Goal: Find specific page/section: Find specific page/section

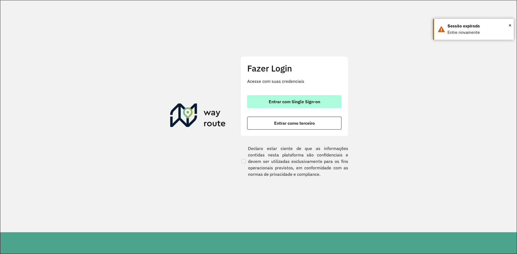
click at [303, 104] on span "Entrar com Single Sign-on" at bounding box center [294, 102] width 51 height 4
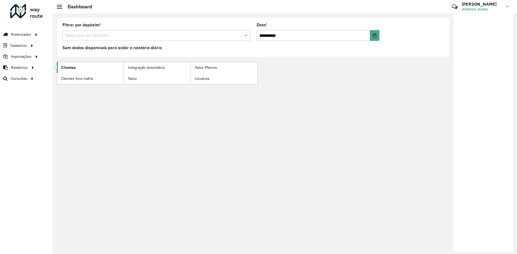
click at [76, 67] on link "Clientes" at bounding box center [90, 67] width 67 height 11
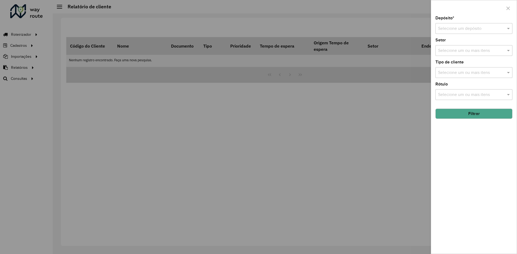
click at [484, 28] on input "text" at bounding box center [468, 29] width 61 height 6
type input "*****"
click at [469, 52] on div "CDD Pavuna" at bounding box center [473, 53] width 76 height 9
click at [471, 114] on button "Filtrar" at bounding box center [473, 114] width 77 height 10
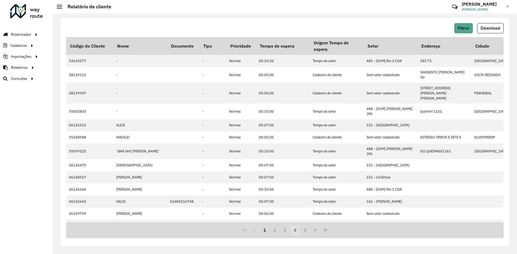
click at [298, 231] on button "4" at bounding box center [295, 230] width 10 height 10
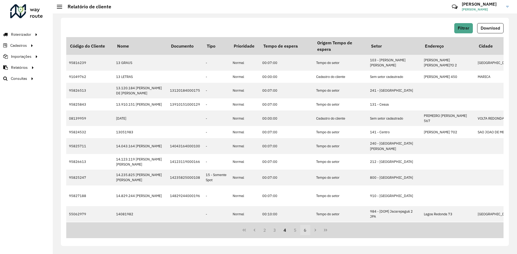
click at [307, 228] on button "6" at bounding box center [305, 230] width 10 height 10
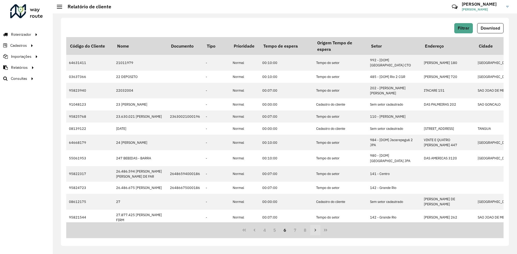
click at [312, 230] on button "Next Page" at bounding box center [315, 230] width 10 height 10
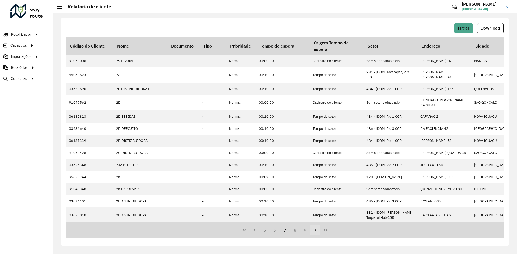
click at [312, 230] on button "Next Page" at bounding box center [315, 230] width 10 height 10
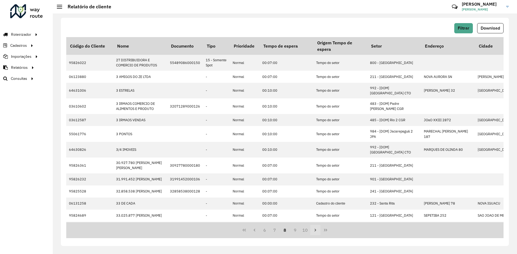
click at [311, 231] on button "Next Page" at bounding box center [315, 230] width 10 height 10
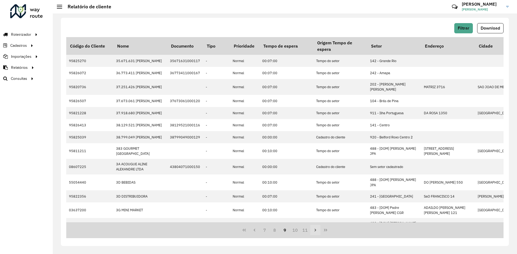
click at [311, 231] on button "Next Page" at bounding box center [315, 230] width 10 height 10
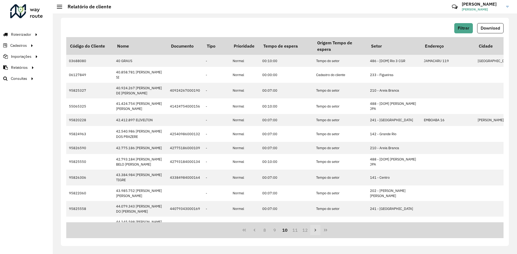
click at [311, 231] on button "Next Page" at bounding box center [315, 230] width 10 height 10
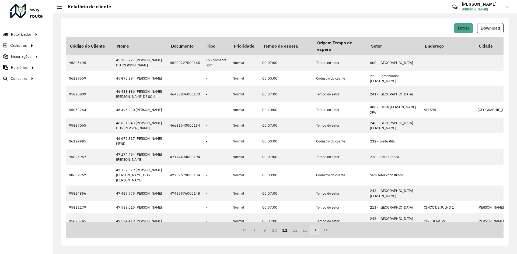
click at [311, 231] on button "Next Page" at bounding box center [315, 230] width 10 height 10
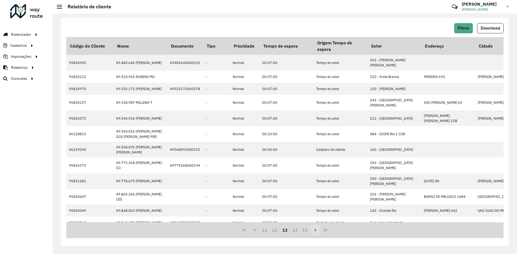
click at [311, 231] on button "Next Page" at bounding box center [315, 230] width 10 height 10
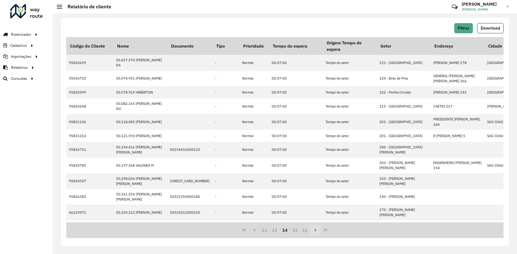
click at [311, 231] on button "Next Page" at bounding box center [315, 230] width 10 height 10
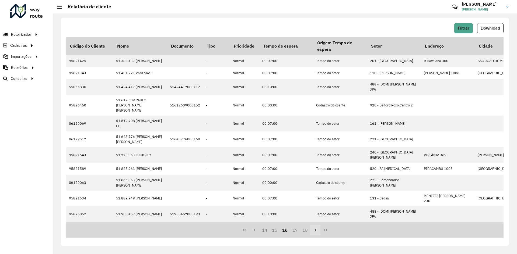
click at [311, 231] on button "Next Page" at bounding box center [315, 230] width 10 height 10
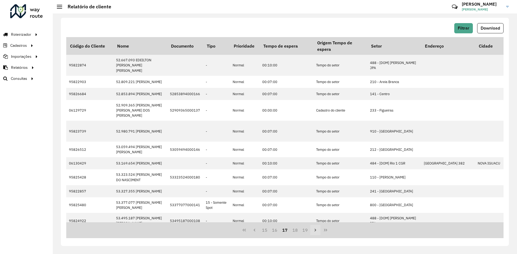
click at [311, 231] on button "Next Page" at bounding box center [315, 230] width 10 height 10
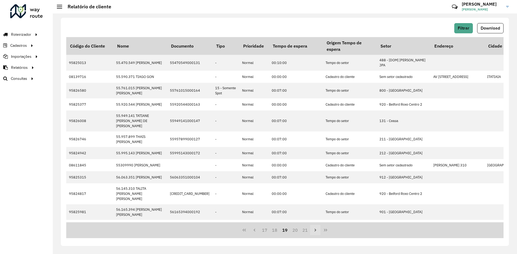
click at [311, 231] on button "Next Page" at bounding box center [315, 230] width 10 height 10
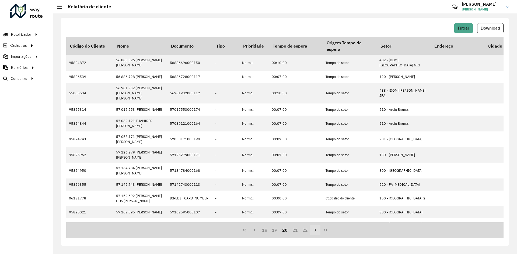
click at [311, 231] on button "Next Page" at bounding box center [315, 230] width 10 height 10
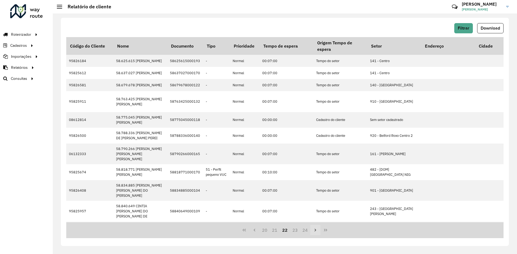
click at [311, 231] on button "Next Page" at bounding box center [315, 230] width 10 height 10
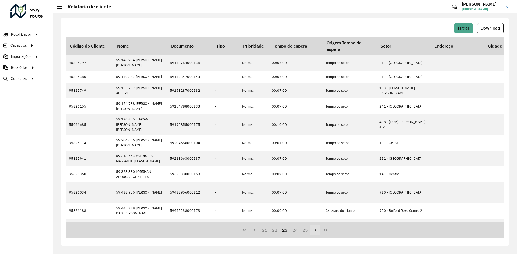
click at [311, 231] on button "Next Page" at bounding box center [315, 230] width 10 height 10
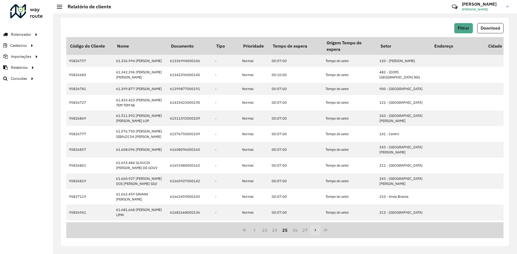
click at [311, 231] on button "Next Page" at bounding box center [315, 230] width 10 height 10
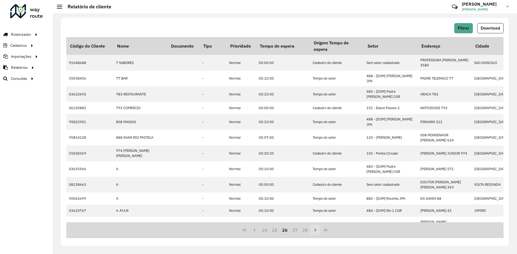
click at [311, 231] on button "Next Page" at bounding box center [315, 230] width 10 height 10
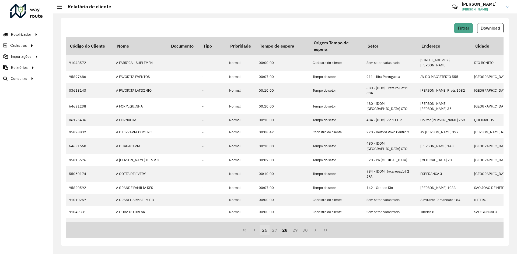
click at [265, 232] on button "26" at bounding box center [264, 230] width 10 height 10
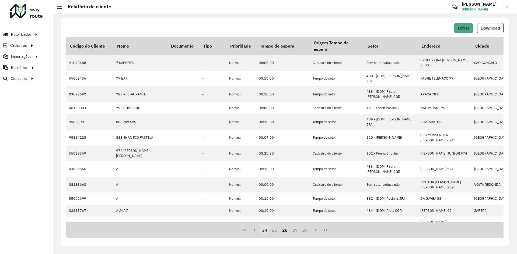
click at [266, 232] on button "24" at bounding box center [264, 230] width 10 height 10
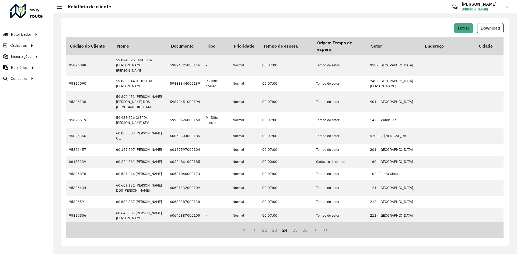
click at [266, 232] on button "22" at bounding box center [264, 230] width 10 height 10
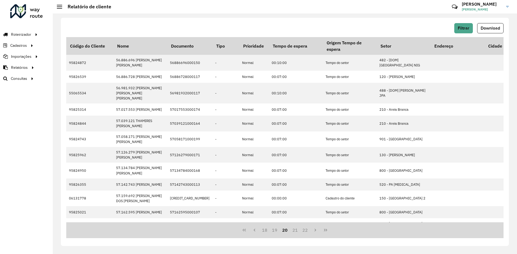
click at [266, 232] on button "18" at bounding box center [264, 230] width 10 height 10
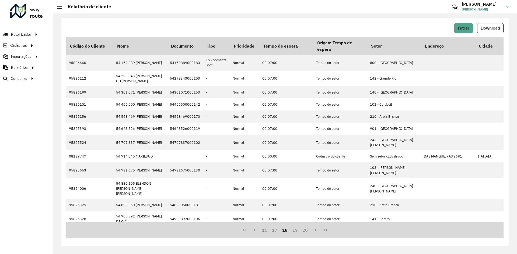
click at [266, 232] on button "16" at bounding box center [264, 230] width 10 height 10
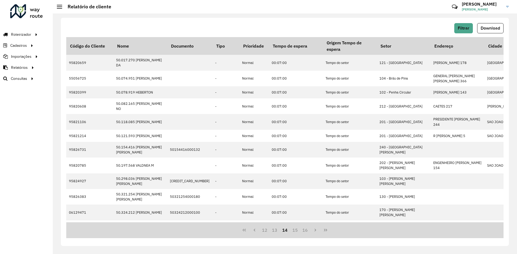
click at [266, 232] on button "12" at bounding box center [264, 230] width 10 height 10
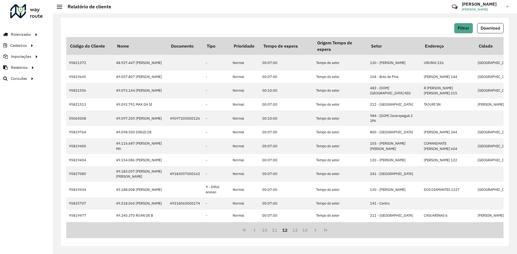
click at [266, 232] on button "10" at bounding box center [264, 230] width 10 height 10
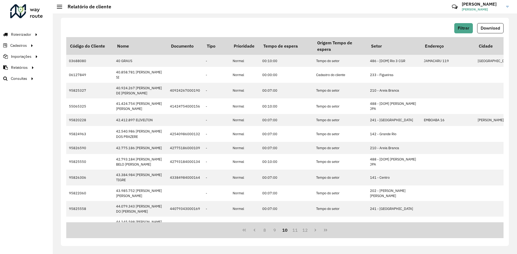
click at [266, 232] on button "8" at bounding box center [264, 230] width 10 height 10
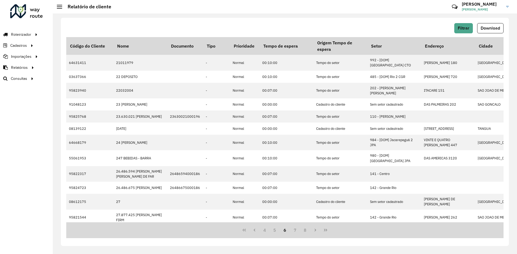
click at [266, 232] on button "4" at bounding box center [264, 230] width 10 height 10
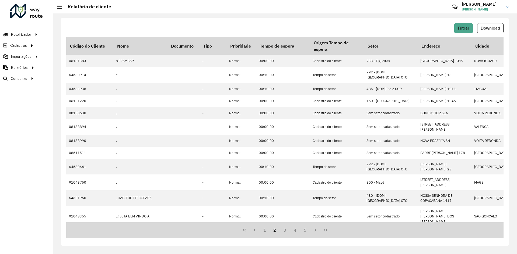
click at [266, 232] on button "1" at bounding box center [264, 230] width 10 height 10
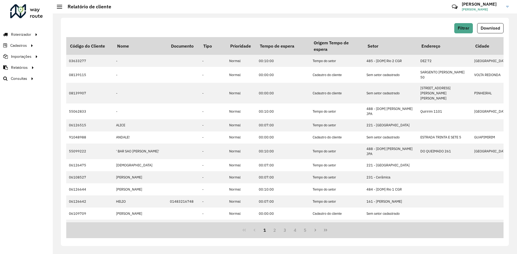
click at [266, 232] on button "1" at bounding box center [264, 230] width 10 height 10
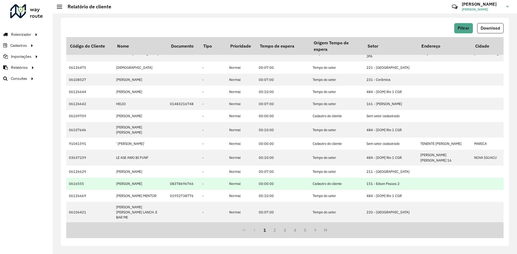
scroll to position [98, 0]
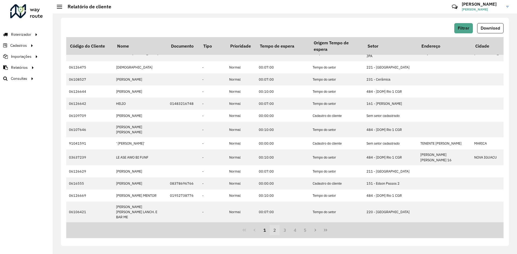
click at [273, 232] on button "2" at bounding box center [274, 230] width 10 height 10
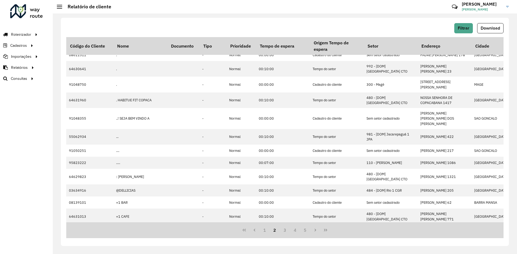
scroll to position [0, 0]
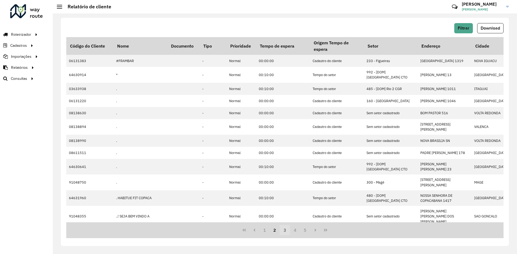
click at [282, 233] on button "3" at bounding box center [285, 230] width 10 height 10
